Goal: Navigation & Orientation: Find specific page/section

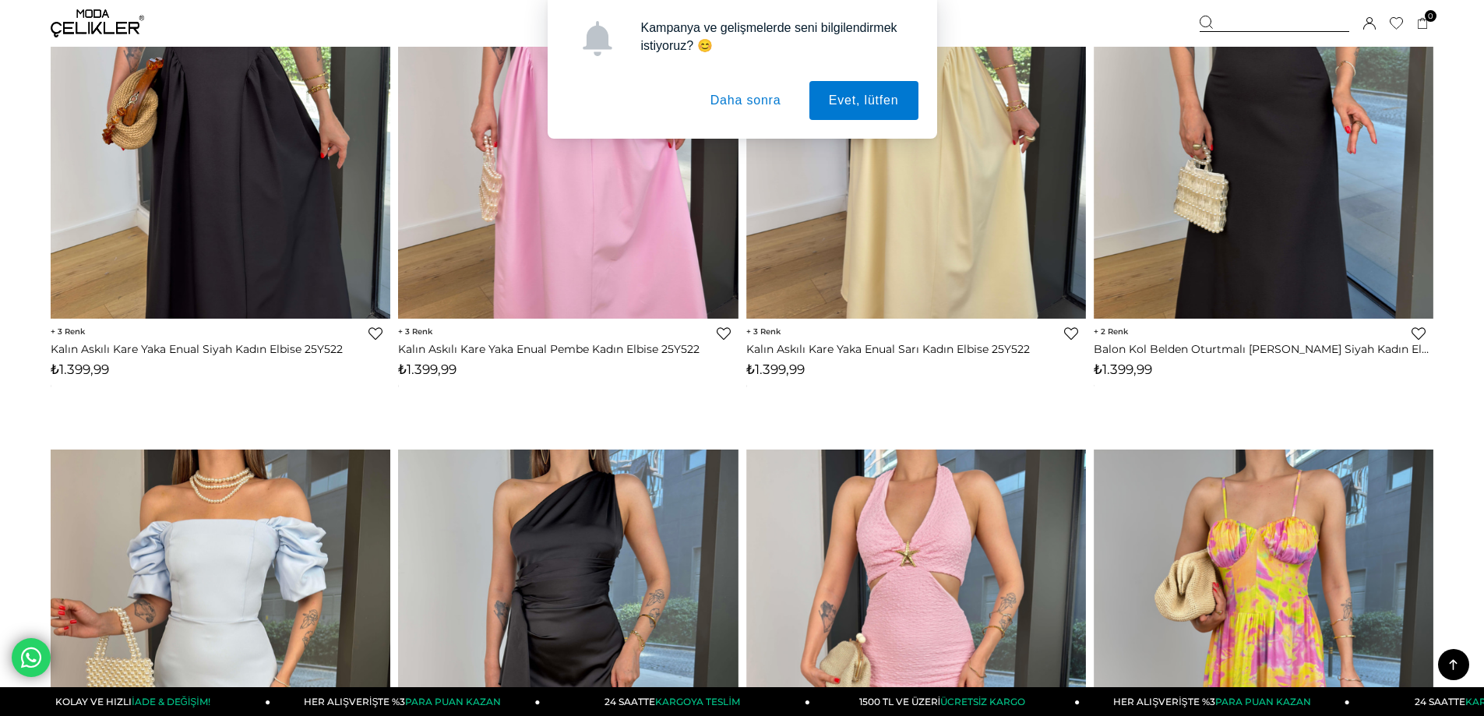
scroll to position [2337, 0]
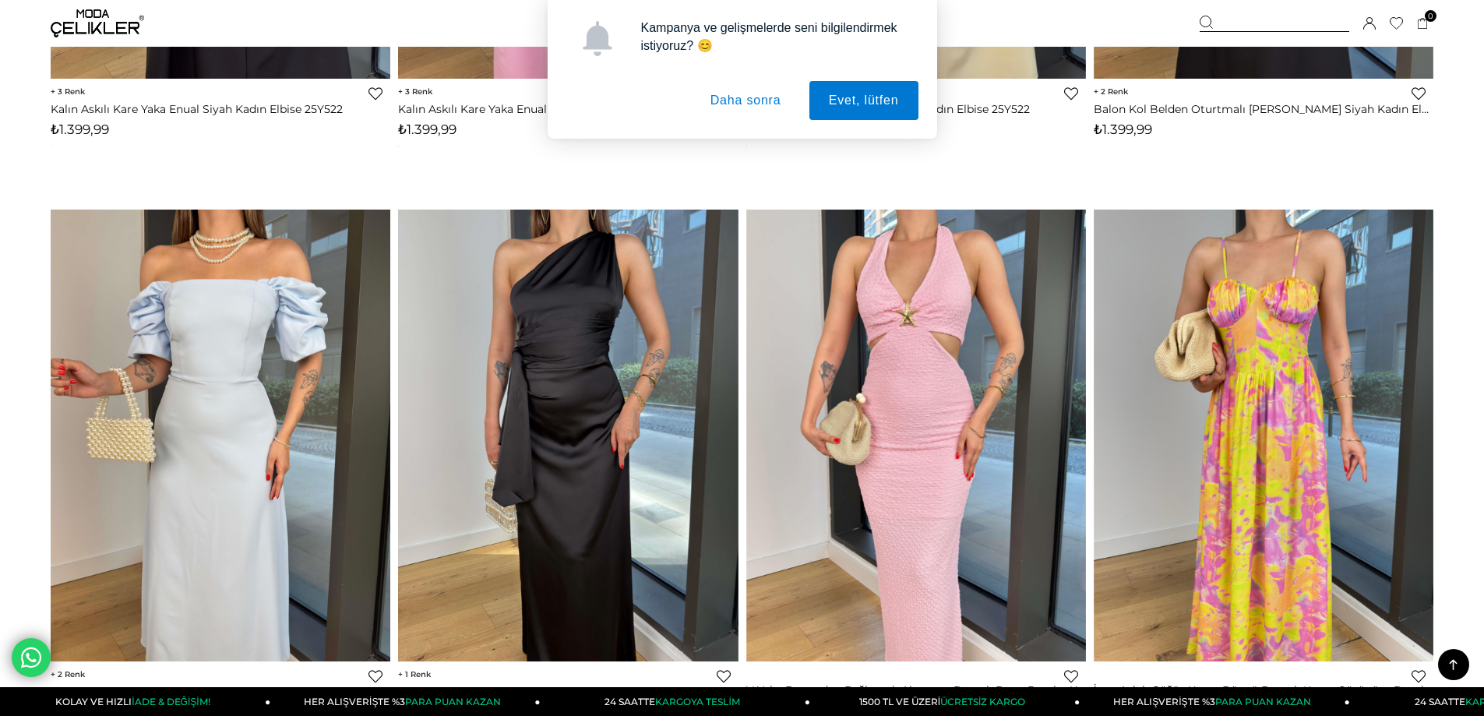
click at [753, 108] on button "Daha sonra" at bounding box center [746, 100] width 110 height 39
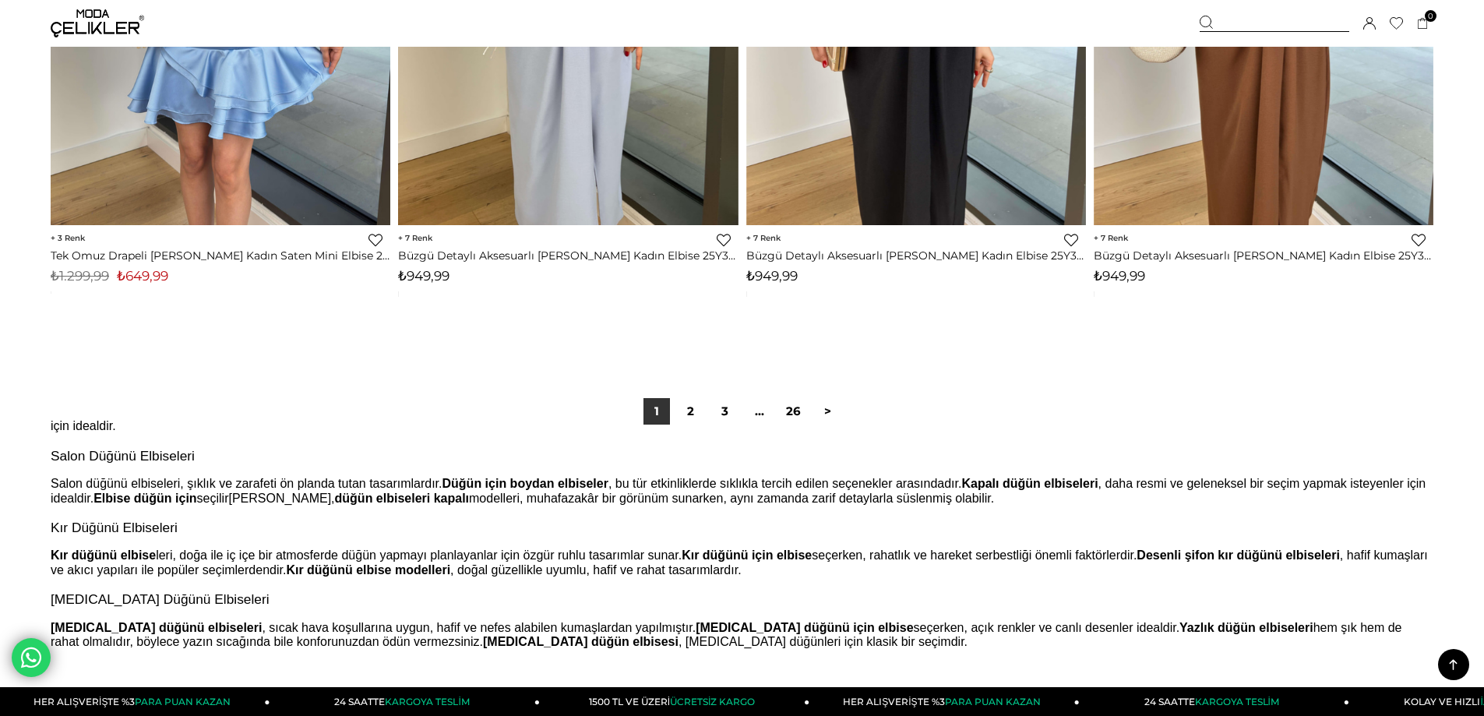
scroll to position [156, 0]
click at [686, 409] on link "2" at bounding box center [691, 411] width 26 height 26
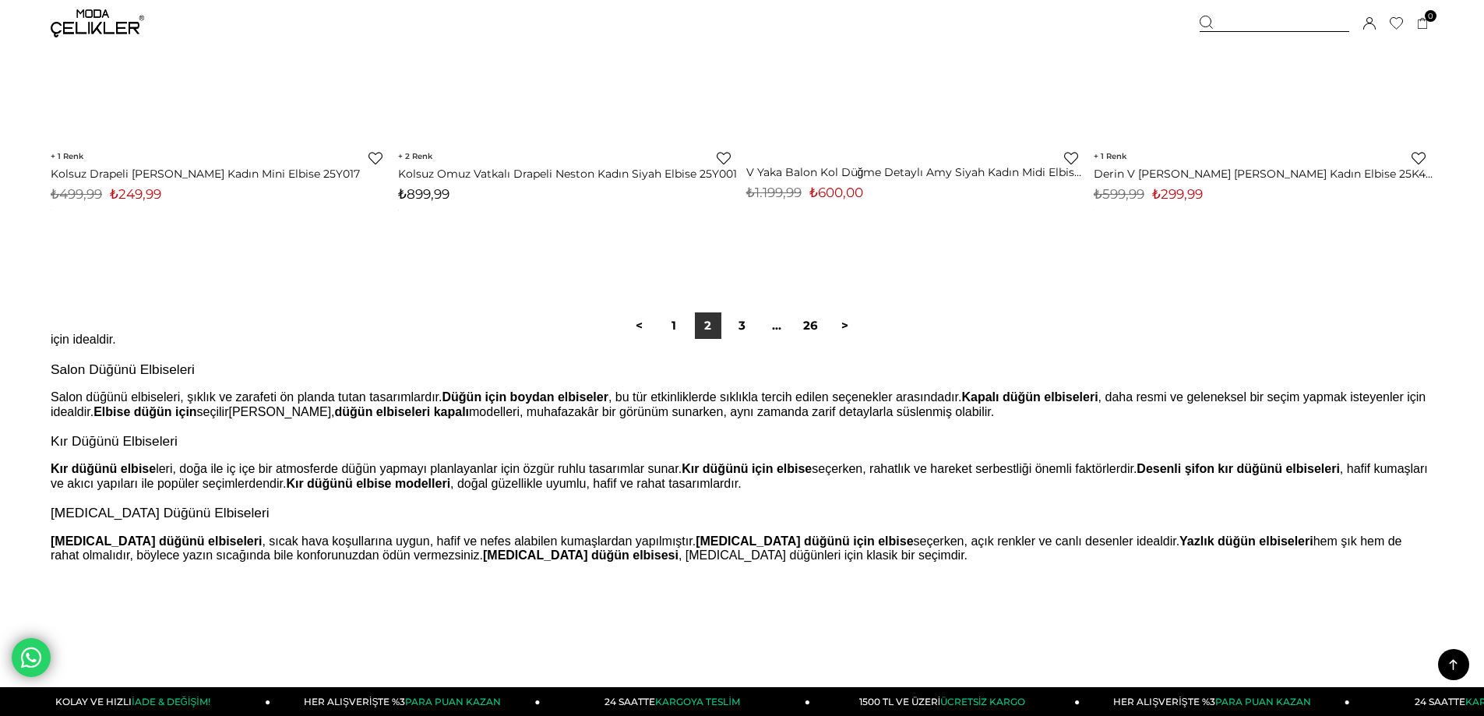
scroll to position [11762, 0]
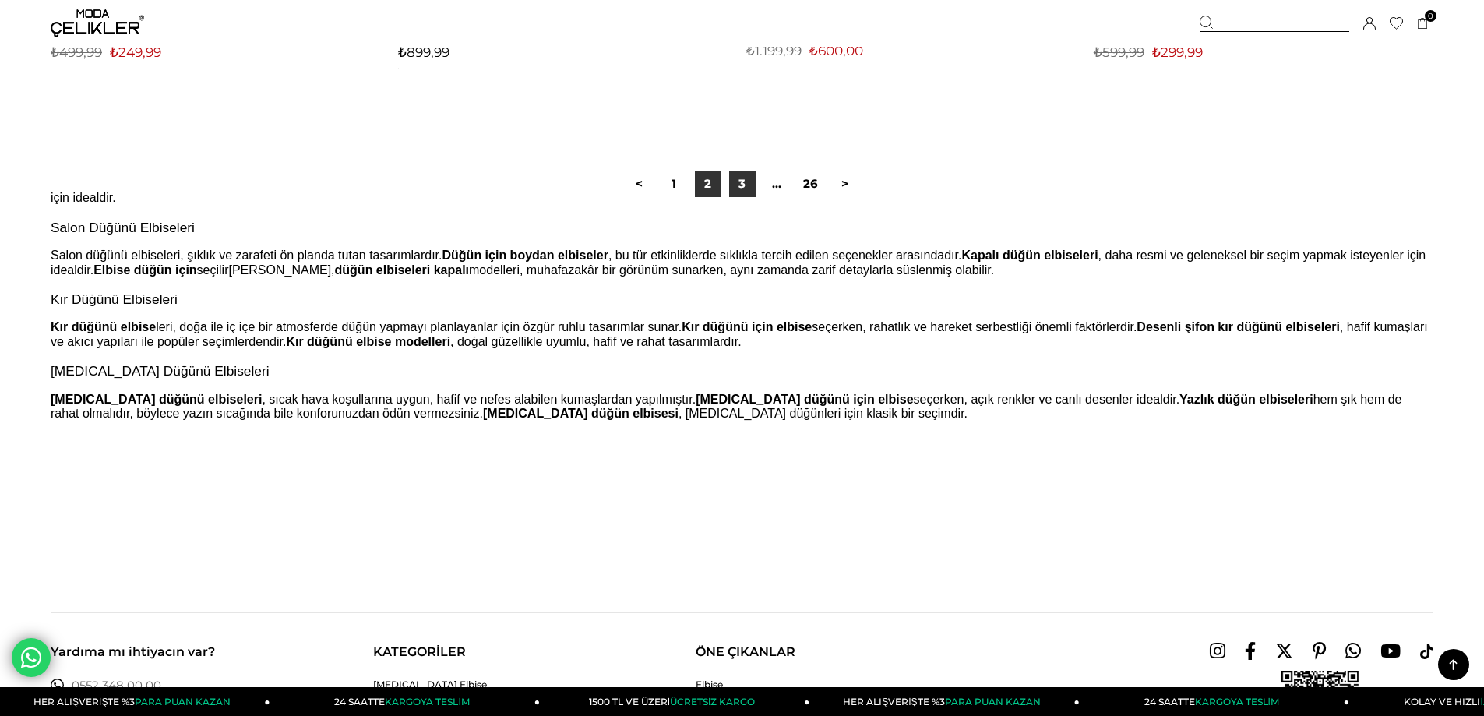
click at [738, 183] on link "3" at bounding box center [742, 184] width 26 height 26
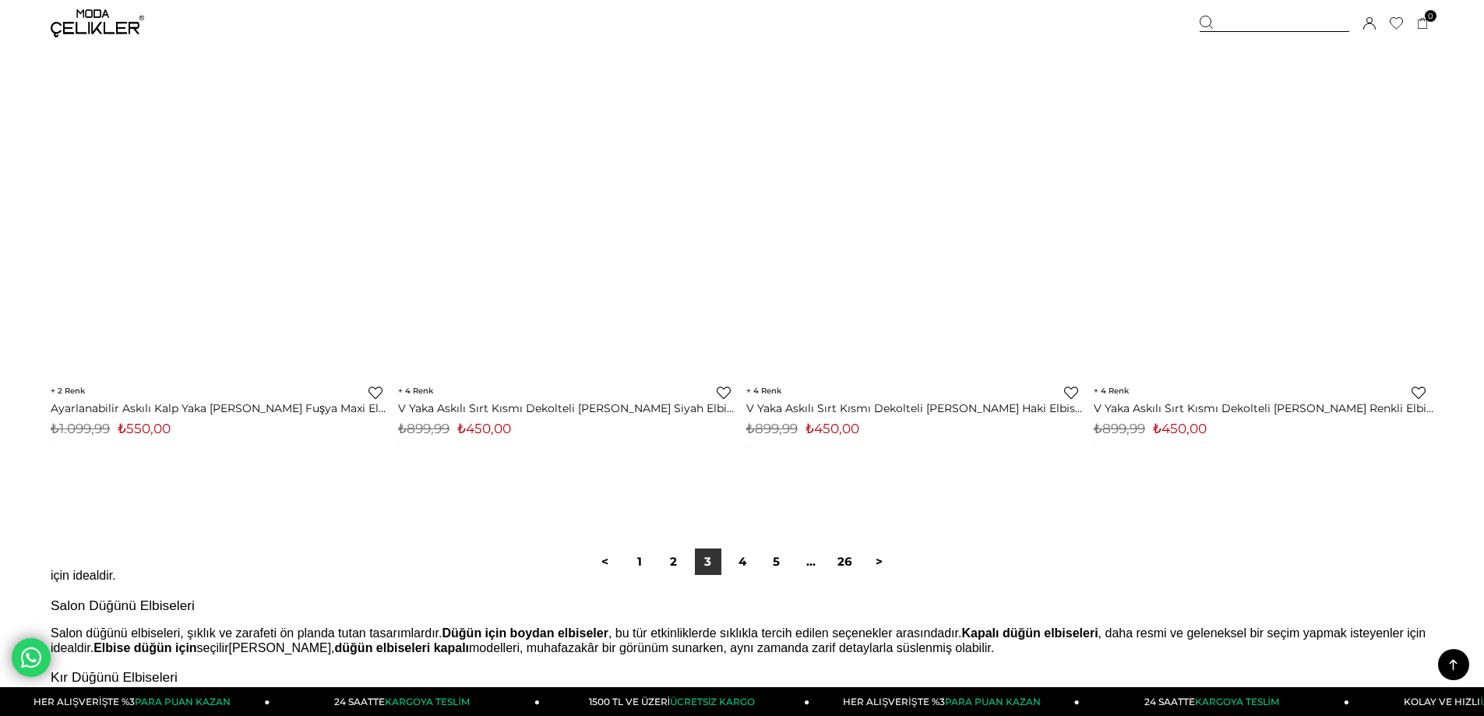
scroll to position [11450, 0]
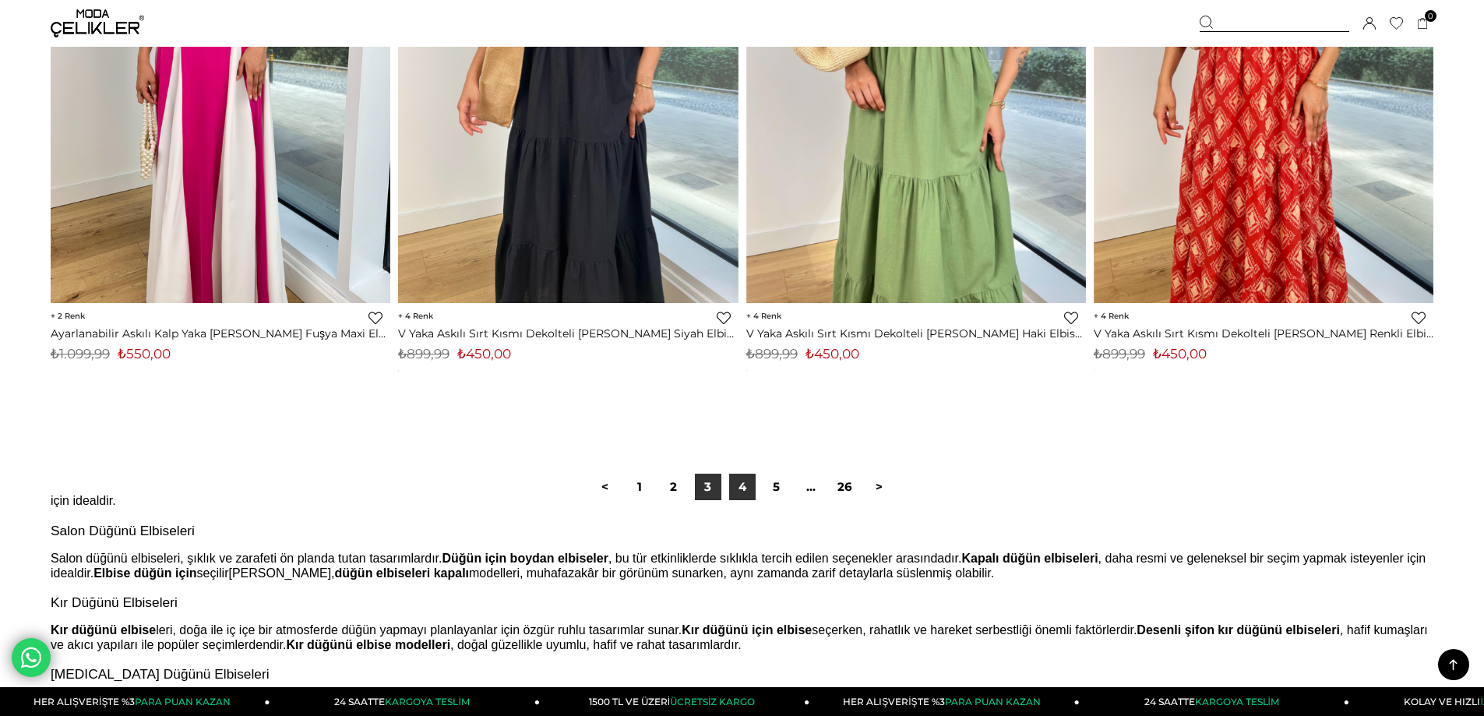
click at [738, 487] on link "4" at bounding box center [742, 487] width 26 height 26
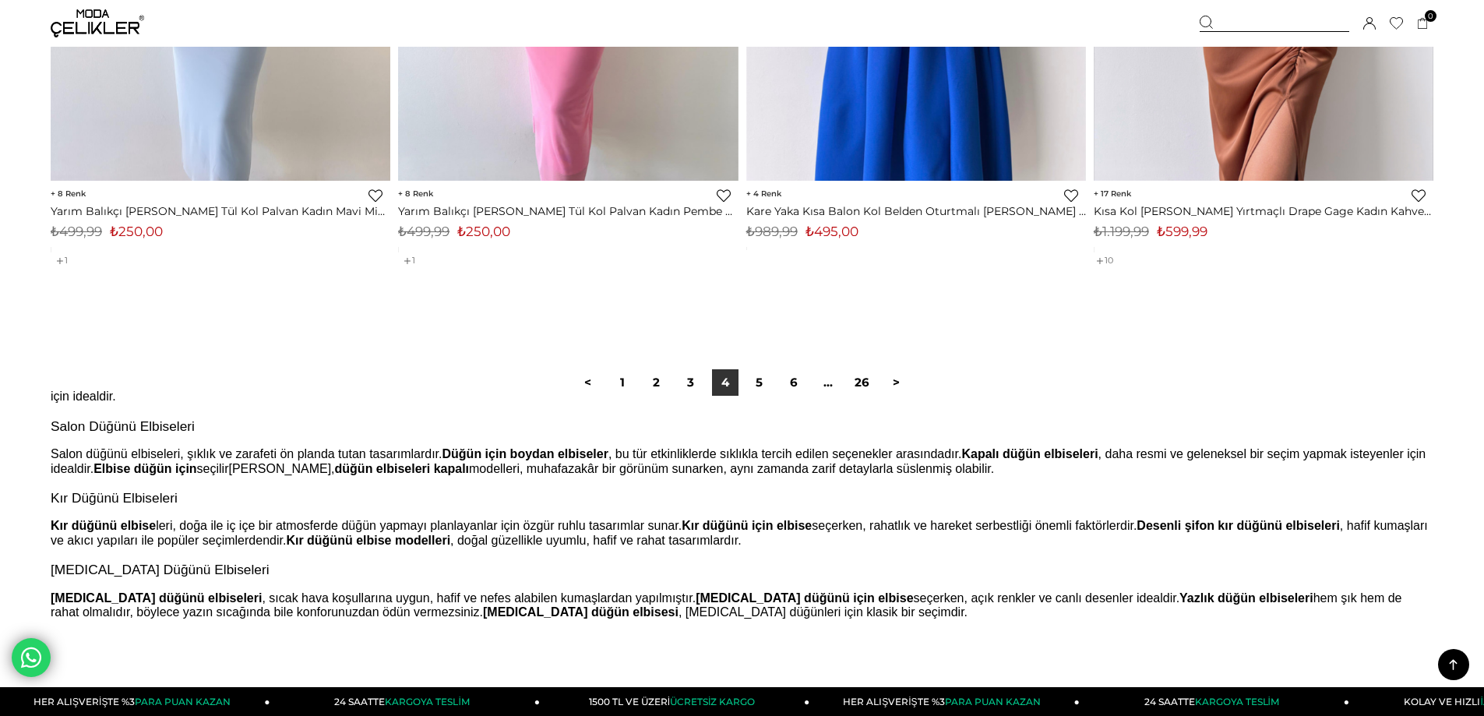
scroll to position [11684, 0]
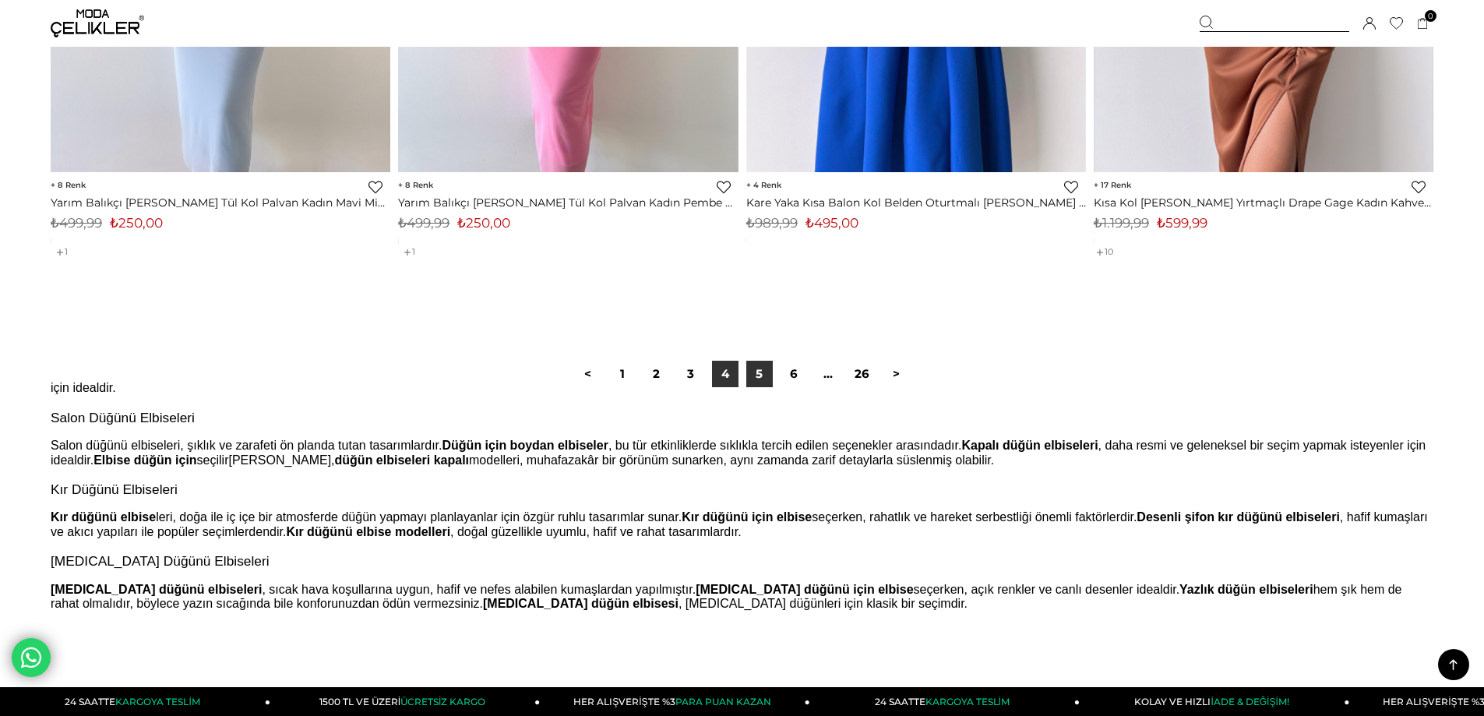
click at [762, 370] on link "5" at bounding box center [759, 374] width 26 height 26
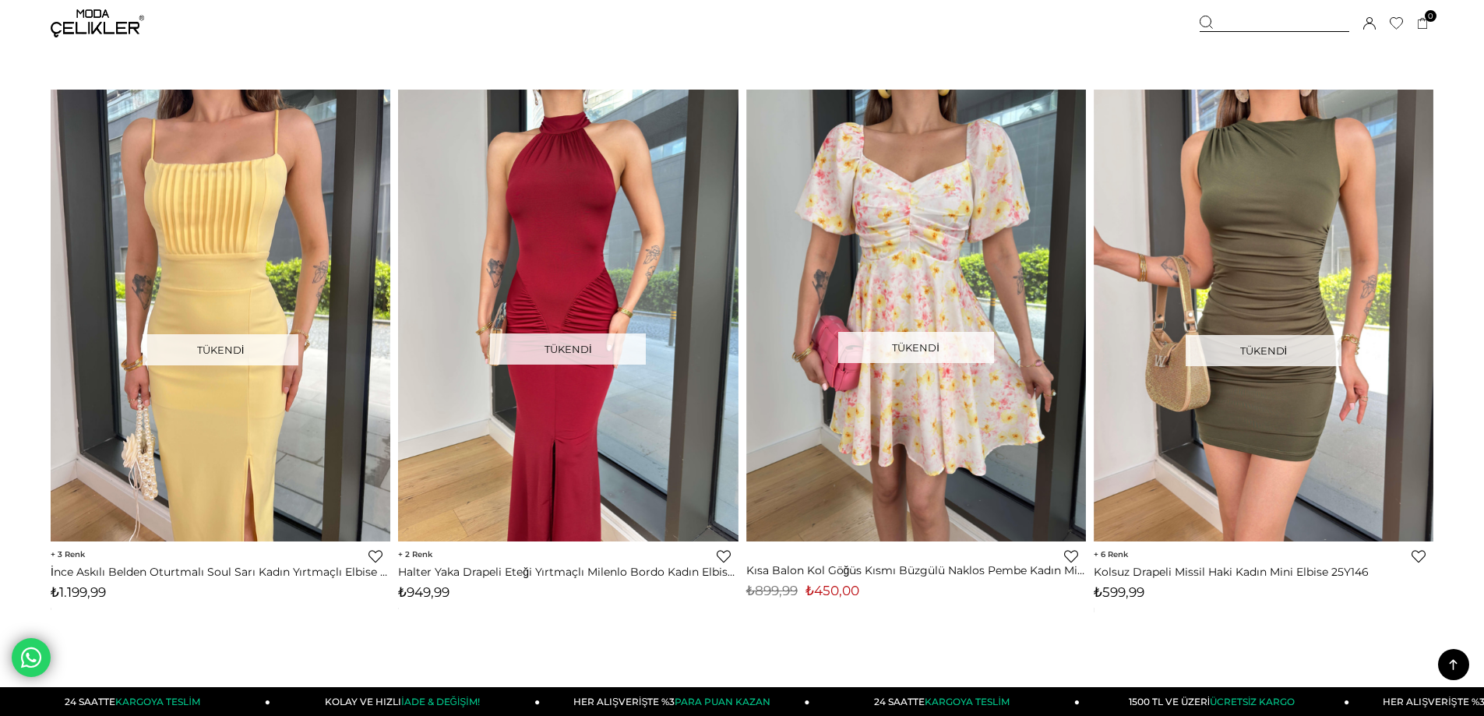
scroll to position [11294, 0]
